Goal: Find specific page/section: Find specific page/section

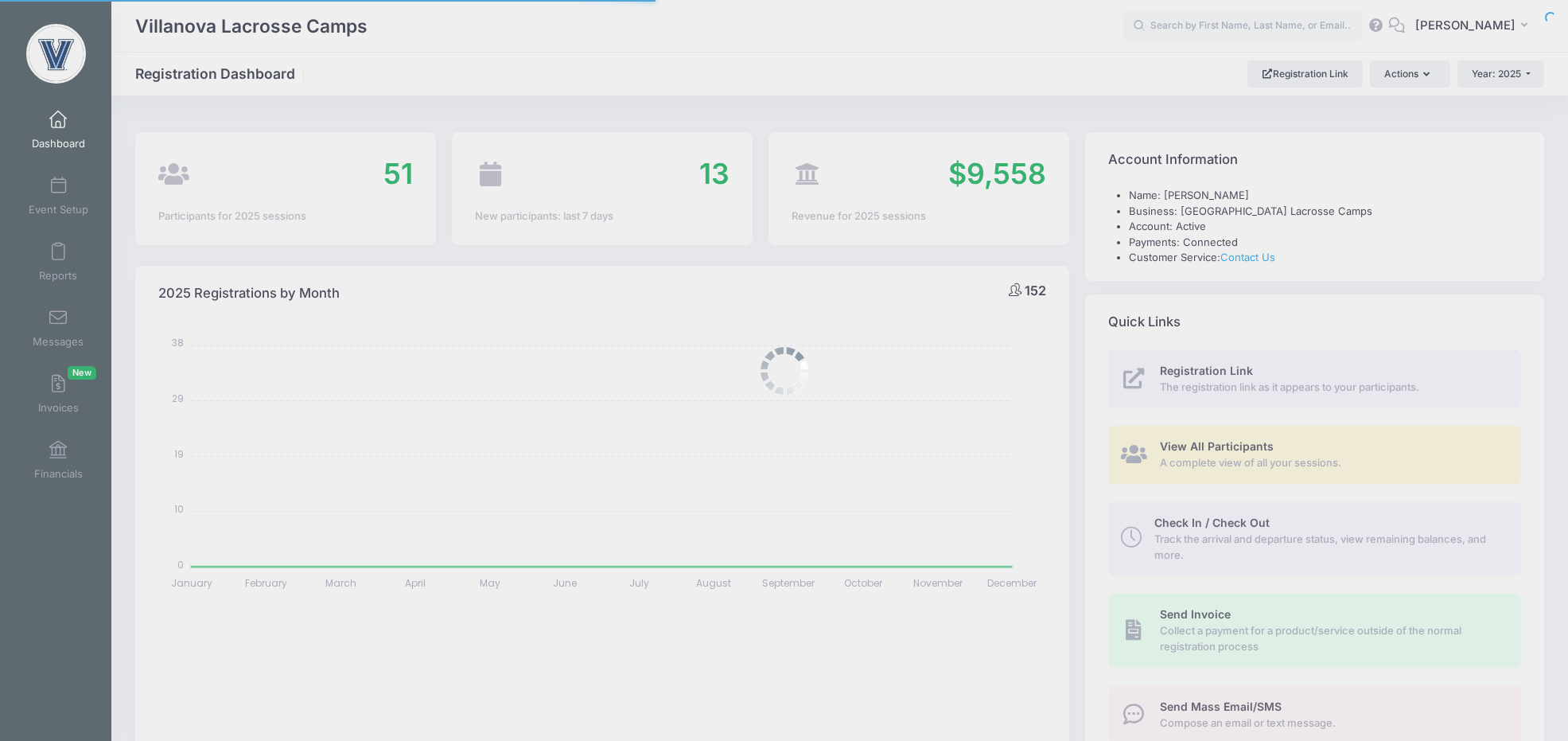
select select
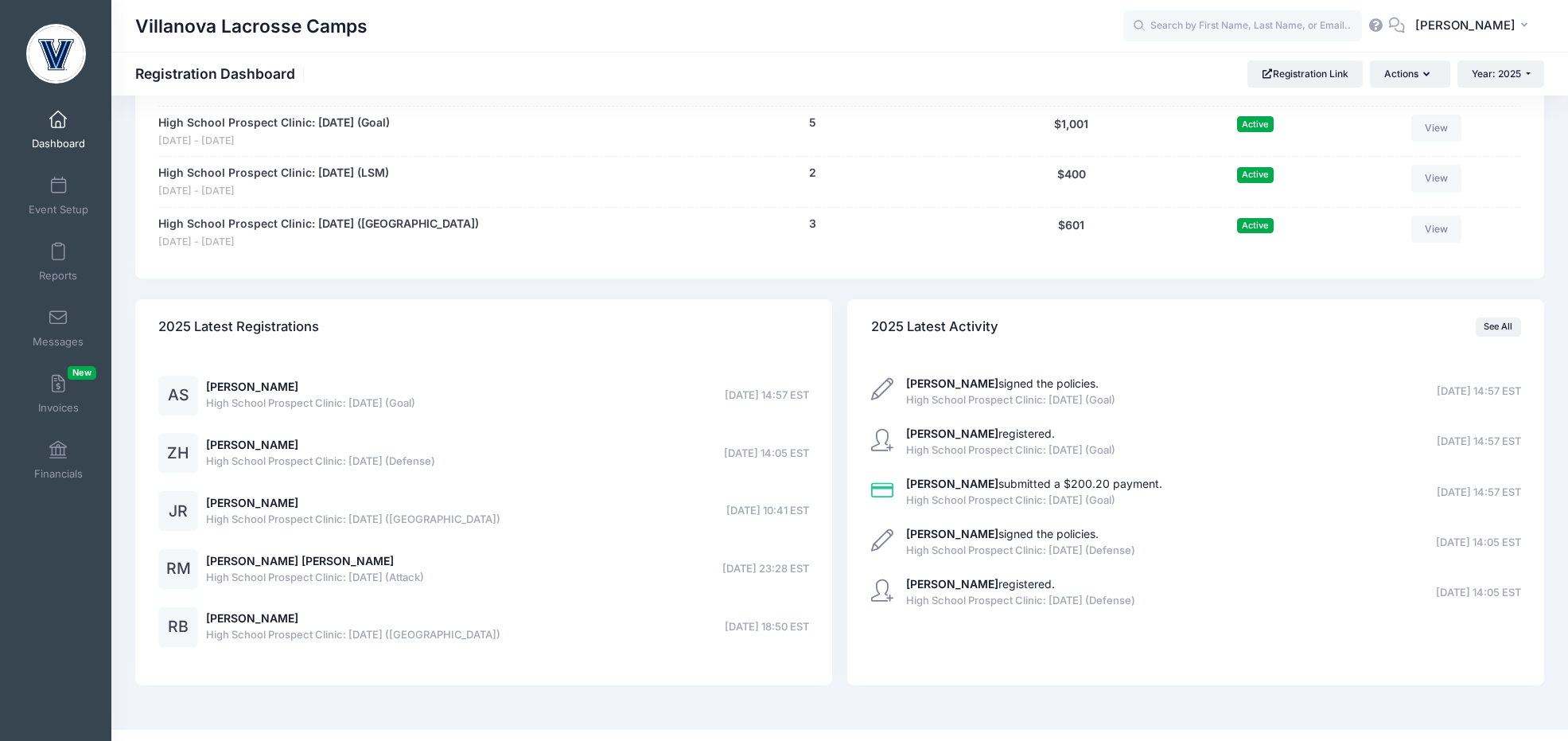
scroll to position [1298, 0]
click at [222, 387] on link "Alec Spahn" at bounding box center [252, 386] width 92 height 14
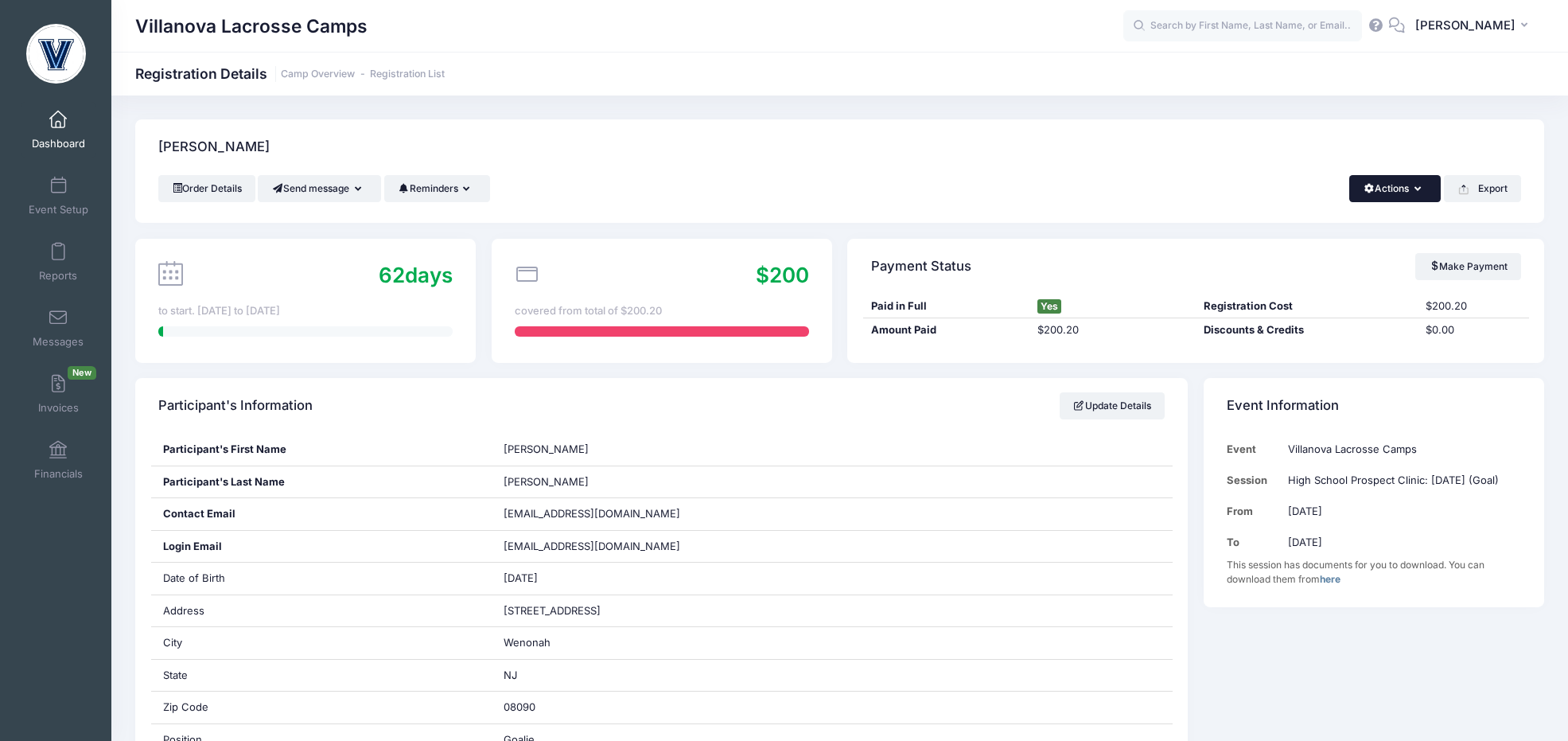
click at [1396, 199] on button "Actions" at bounding box center [1394, 189] width 91 height 27
click at [1229, 160] on div "Spahn, Alec" at bounding box center [840, 146] width 1409 height 55
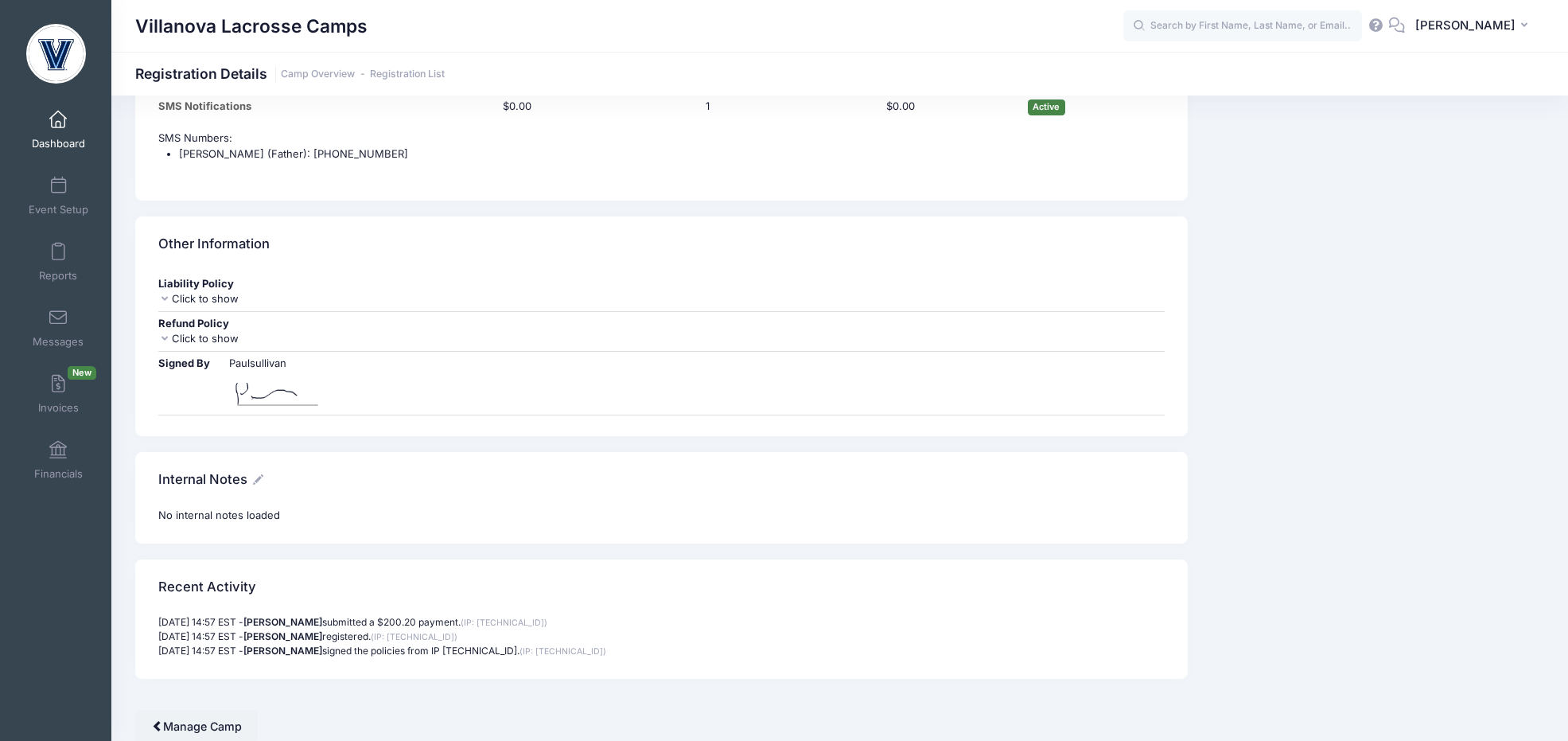
scroll to position [1691, 0]
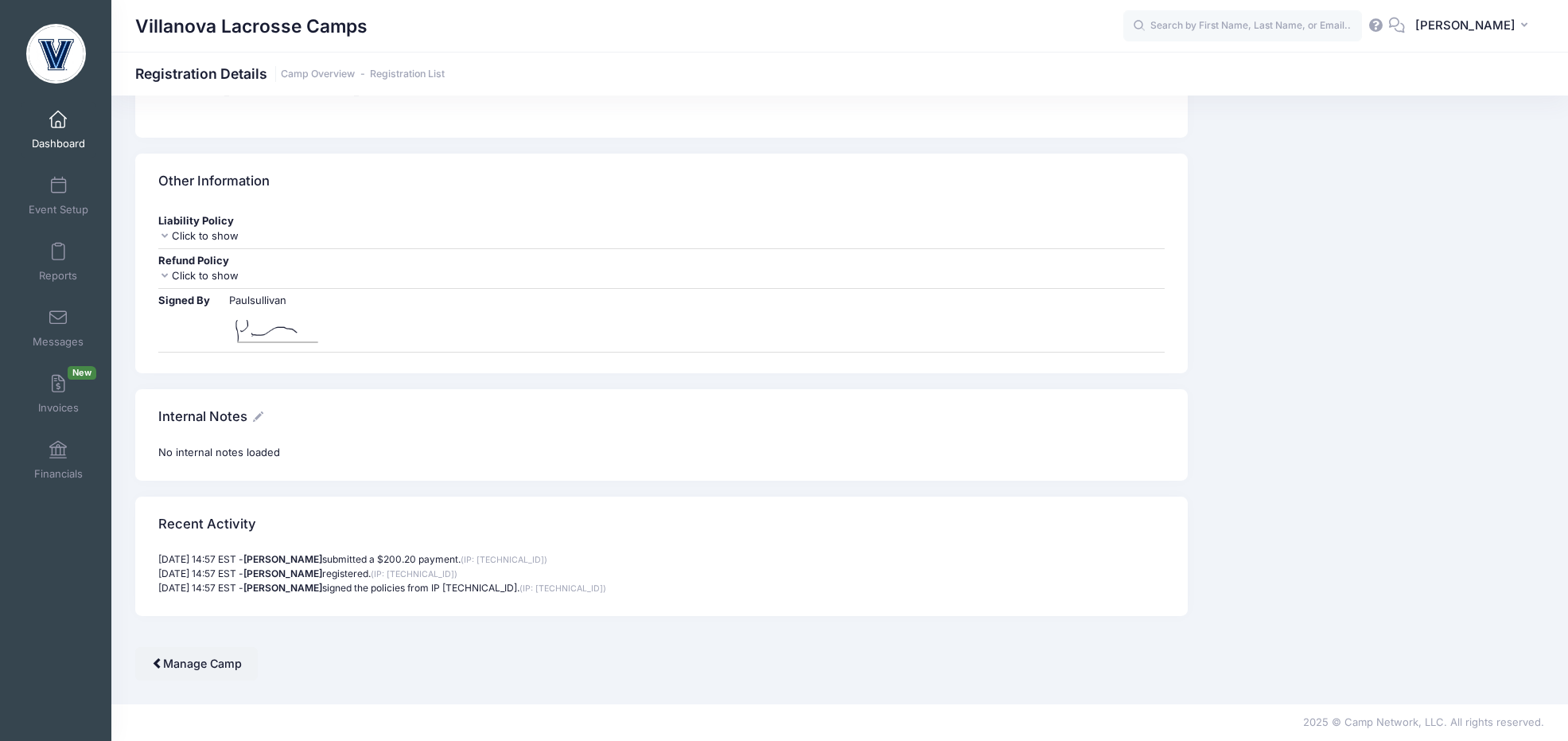
click at [63, 137] on span "Dashboard" at bounding box center [58, 144] width 54 height 14
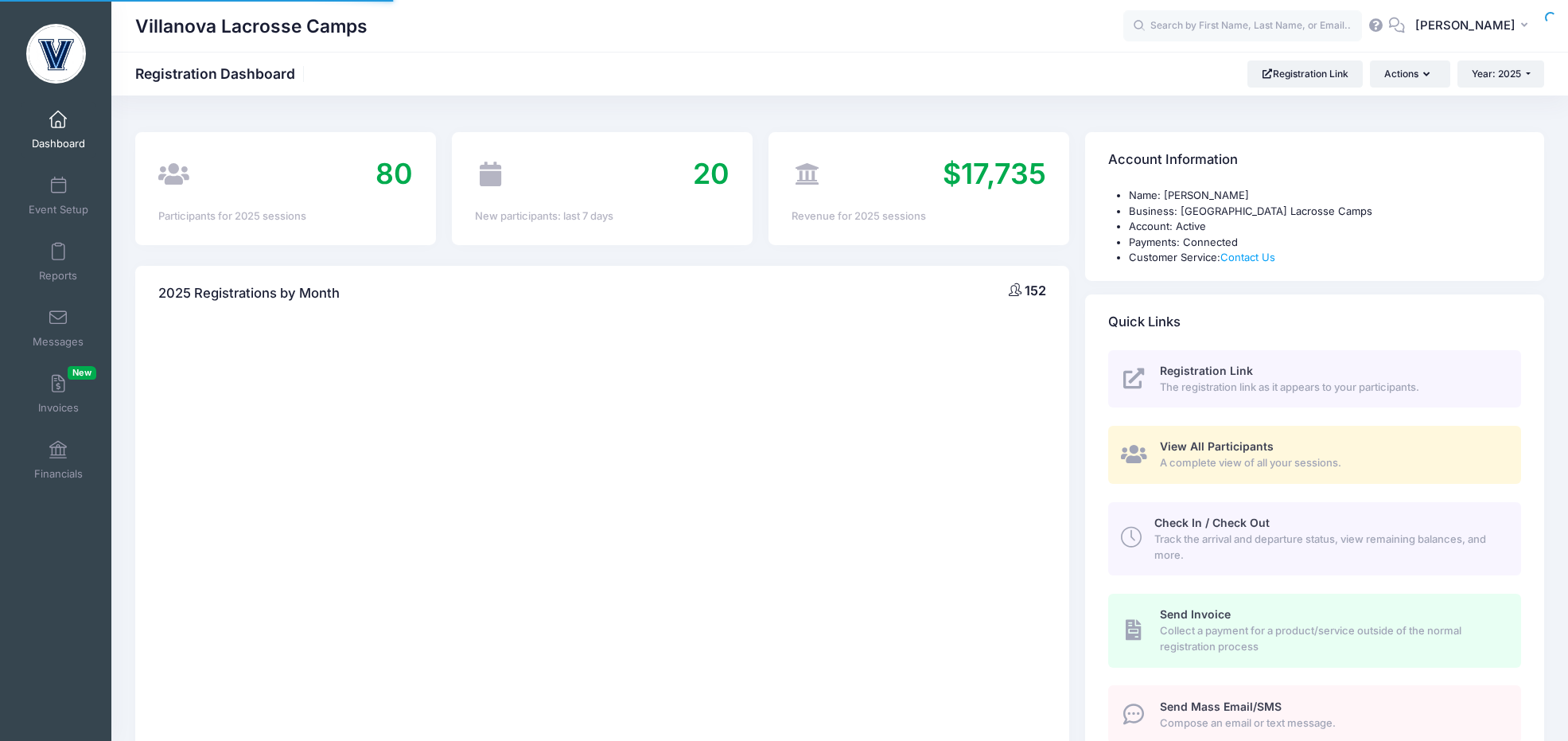
select select
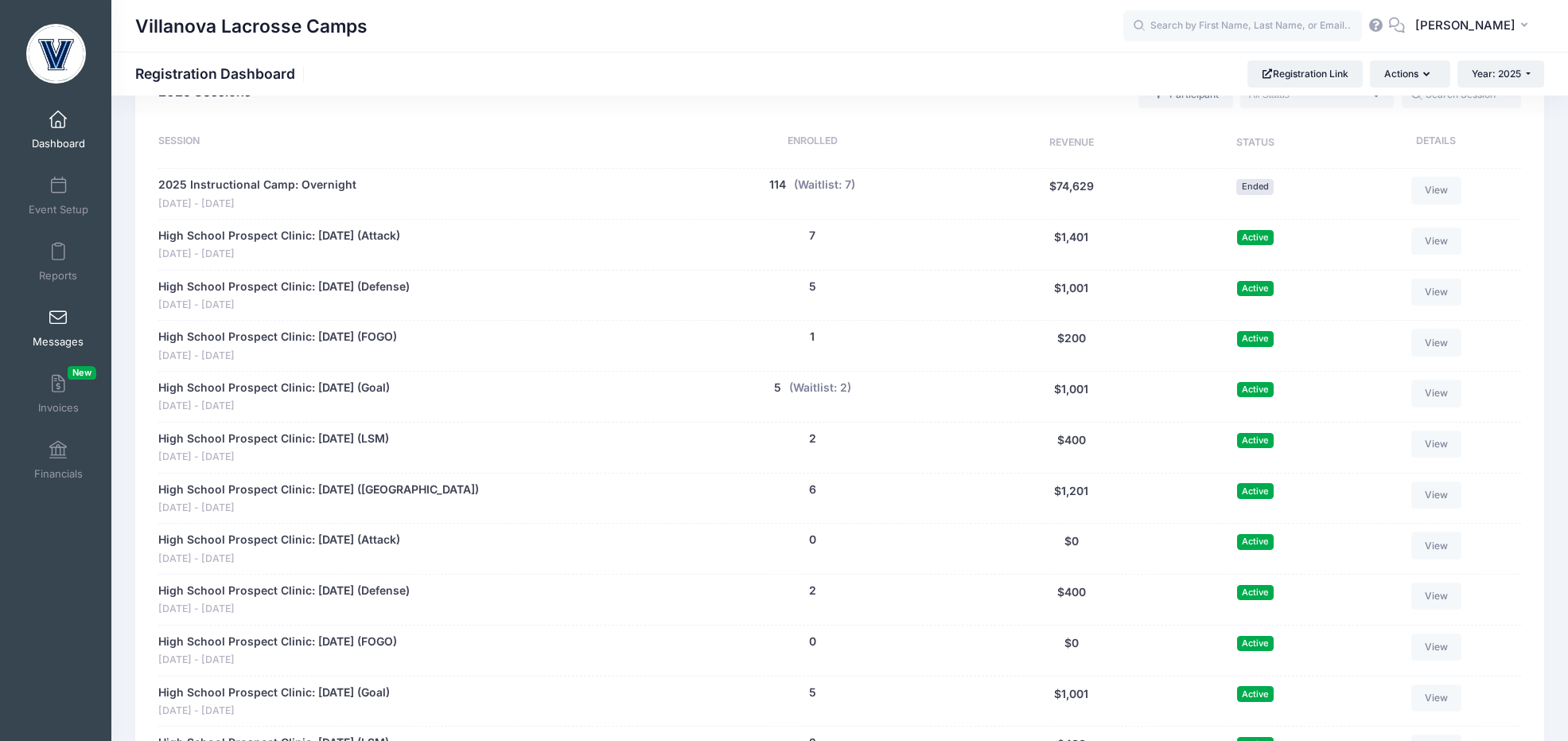
scroll to position [499, 0]
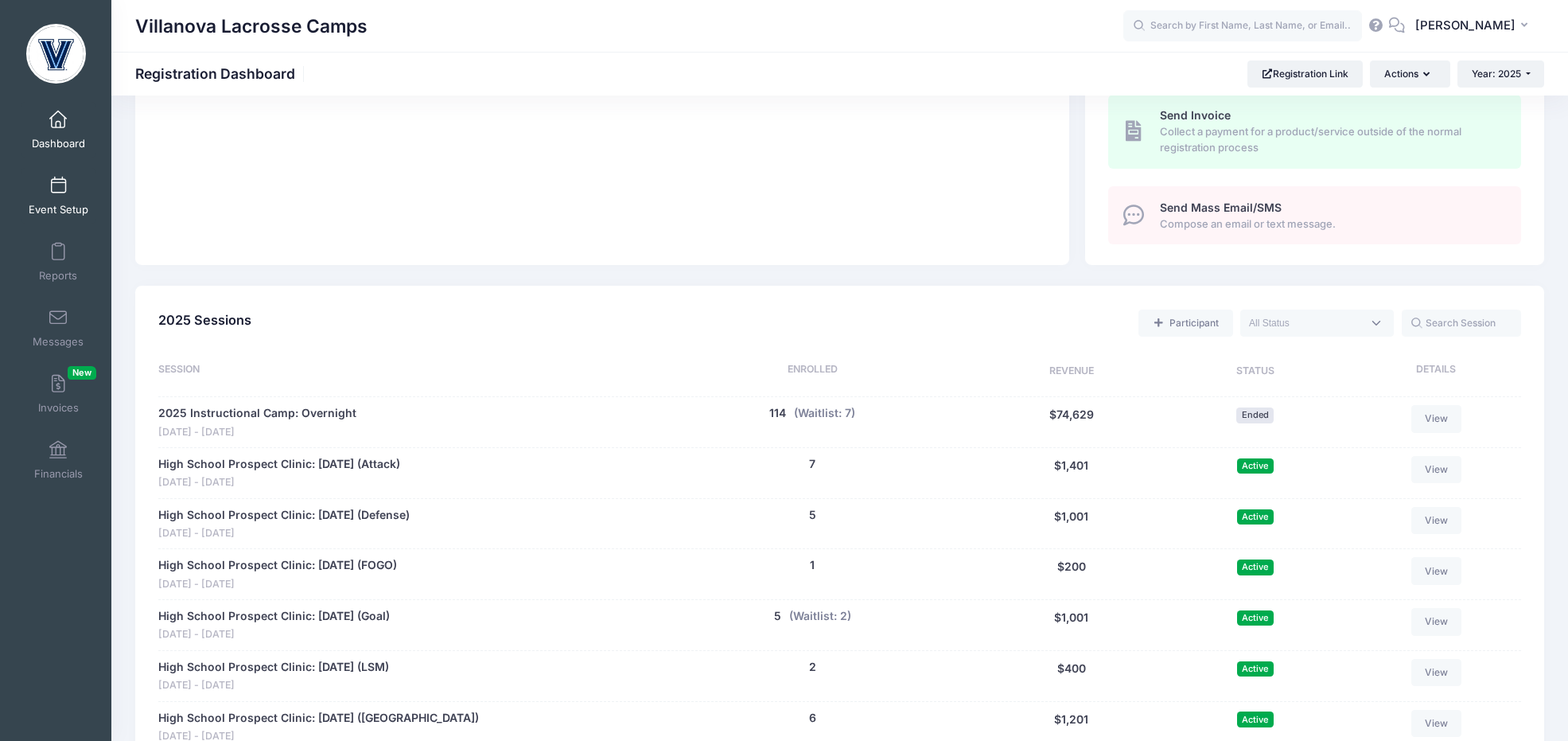
click at [52, 203] on span "Event Setup" at bounding box center [59, 210] width 60 height 14
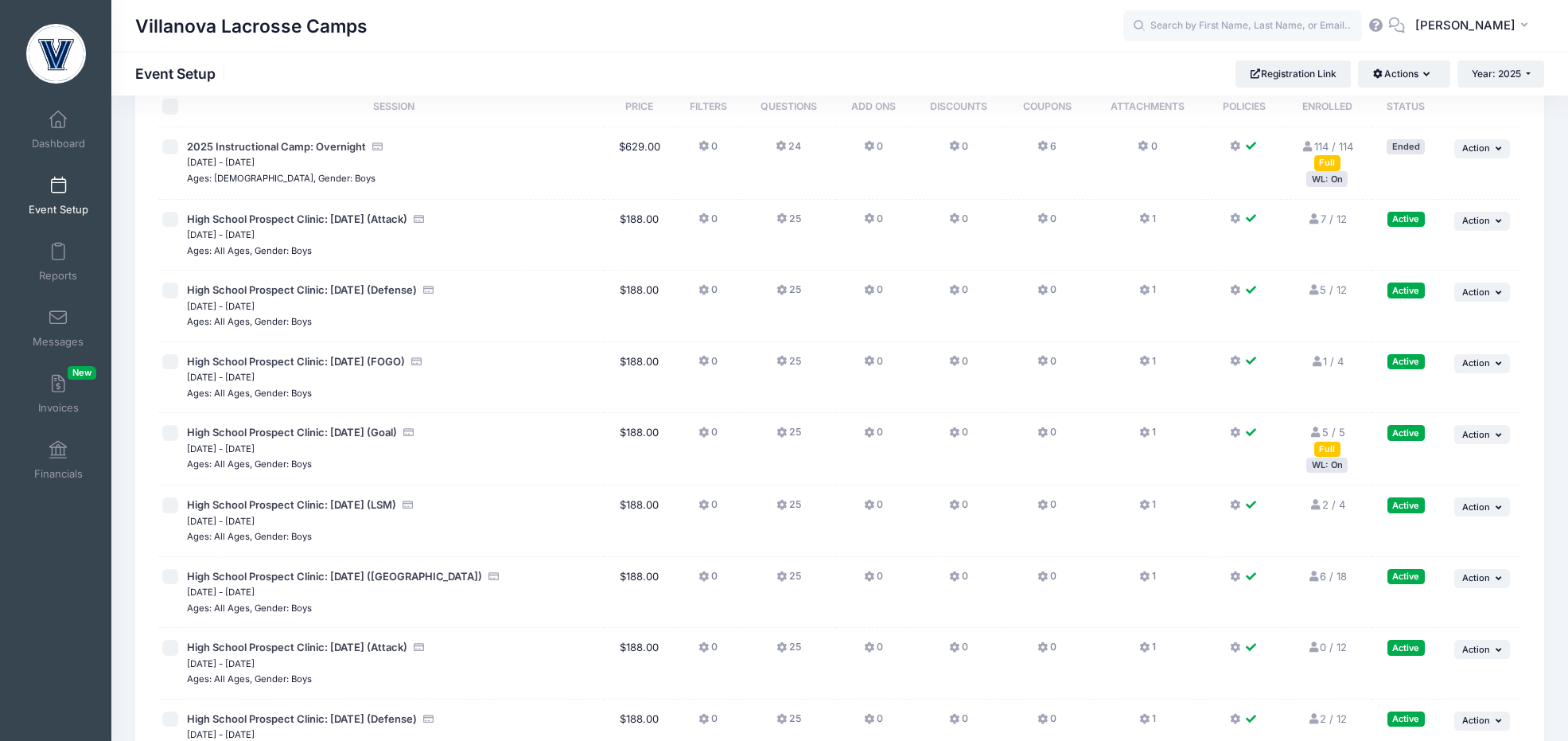
scroll to position [78, 0]
